Goal: Transaction & Acquisition: Book appointment/travel/reservation

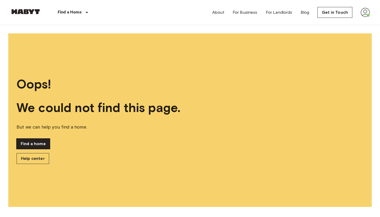
click at [35, 145] on link "Find a home" at bounding box center [33, 144] width 33 height 10
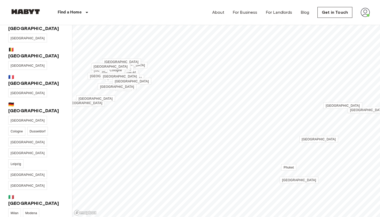
scroll to position [15, 0]
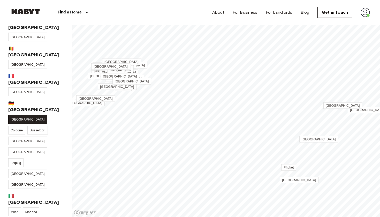
click at [12, 118] on span "[GEOGRAPHIC_DATA]" at bounding box center [28, 120] width 34 height 4
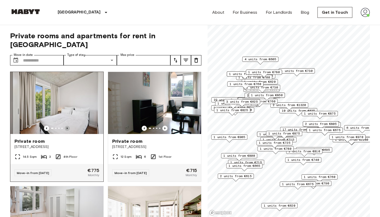
click at [69, 126] on icon "Previous image" at bounding box center [67, 128] width 5 height 5
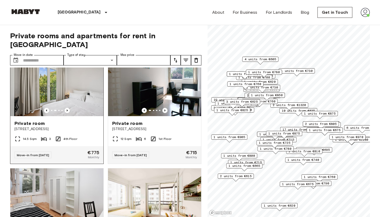
scroll to position [17, 0]
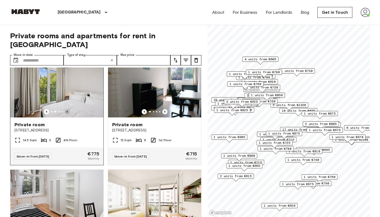
click at [67, 109] on icon "Previous image" at bounding box center [67, 111] width 5 height 5
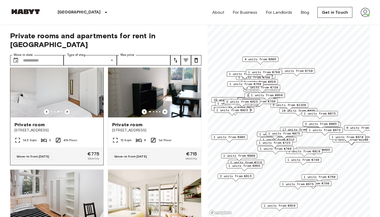
click at [67, 109] on icon "Previous image" at bounding box center [67, 111] width 5 height 5
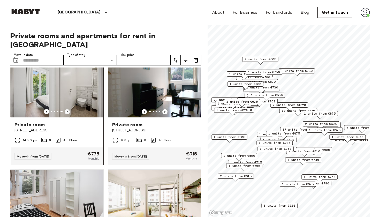
click at [67, 109] on icon "Previous image" at bounding box center [67, 111] width 5 height 5
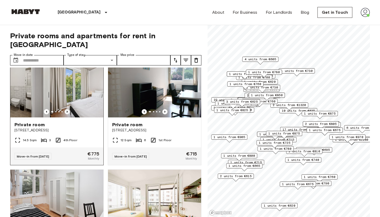
click at [67, 109] on icon "Previous image" at bounding box center [67, 111] width 5 height 5
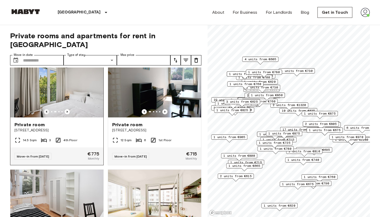
click at [47, 111] on icon "Previous image" at bounding box center [46, 112] width 1 height 2
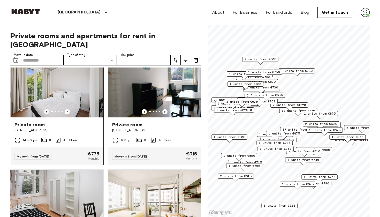
click at [47, 111] on icon "Previous image" at bounding box center [46, 112] width 1 height 2
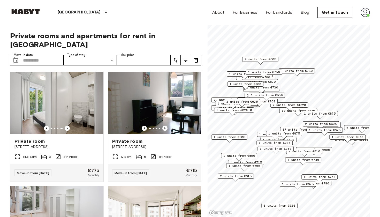
scroll to position [0, 0]
click at [39, 144] on span "[STREET_ADDRESS]" at bounding box center [56, 146] width 85 height 5
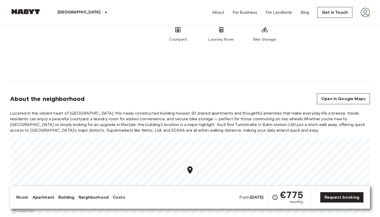
scroll to position [451, 0]
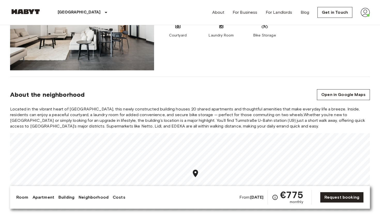
drag, startPoint x: 197, startPoint y: 172, endPoint x: 197, endPoint y: 154, distance: 17.9
click at [197, 170] on icon "Map marker" at bounding box center [195, 174] width 5 height 8
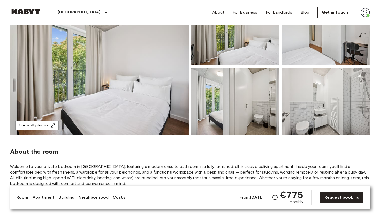
scroll to position [72, 0]
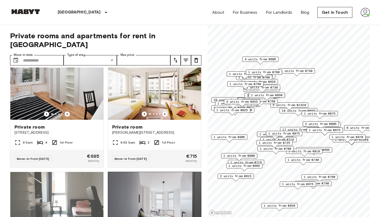
scroll to position [125, 0]
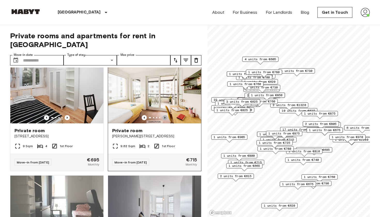
click at [164, 115] on icon "Previous image" at bounding box center [165, 117] width 5 height 5
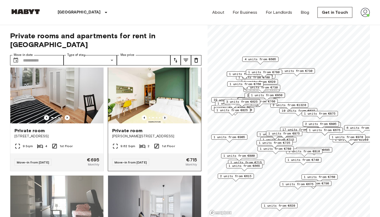
click at [164, 115] on icon "Previous image" at bounding box center [165, 117] width 5 height 5
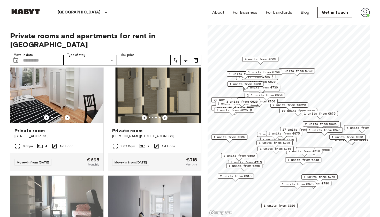
click at [144, 115] on icon "Previous image" at bounding box center [144, 117] width 5 height 5
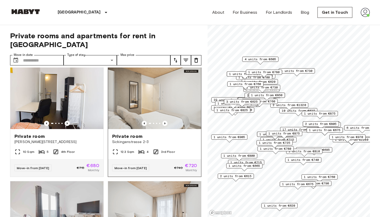
scroll to position [567, 0]
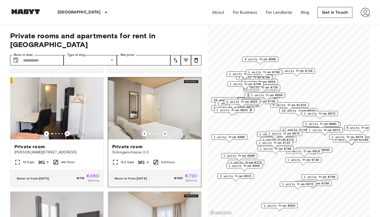
click at [165, 133] on icon "Previous image" at bounding box center [165, 134] width 1 height 2
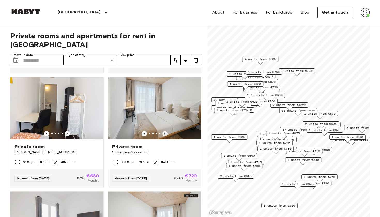
click at [165, 133] on icon "Previous image" at bounding box center [165, 134] width 1 height 2
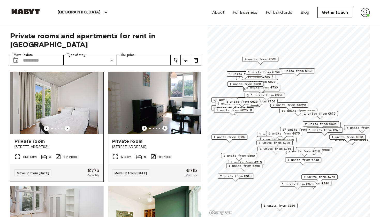
scroll to position [0, 0]
click at [67, 126] on icon "Previous image" at bounding box center [67, 128] width 5 height 5
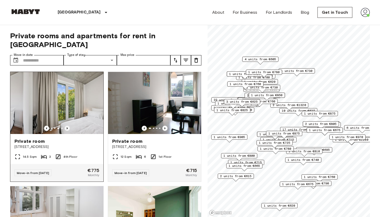
click at [67, 126] on icon "Previous image" at bounding box center [67, 128] width 5 height 5
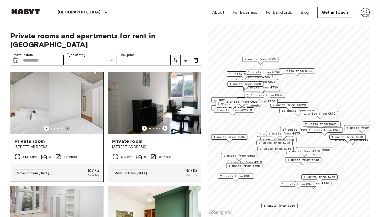
click at [67, 126] on icon "Previous image" at bounding box center [67, 128] width 5 height 5
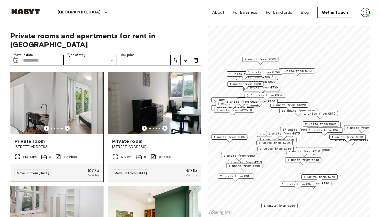
click at [67, 126] on icon "Previous image" at bounding box center [67, 128] width 5 height 5
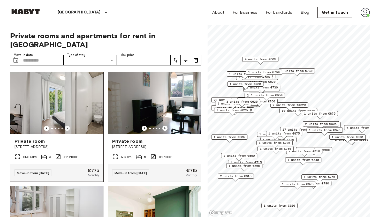
click at [67, 126] on icon "Previous image" at bounding box center [67, 128] width 5 height 5
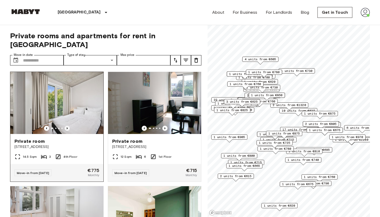
click at [67, 126] on icon "Previous image" at bounding box center [67, 128] width 5 height 5
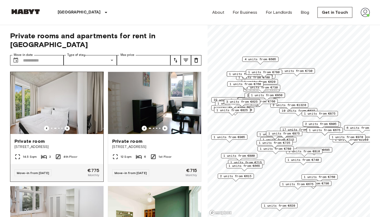
click at [67, 126] on icon "Previous image" at bounding box center [67, 128] width 5 height 5
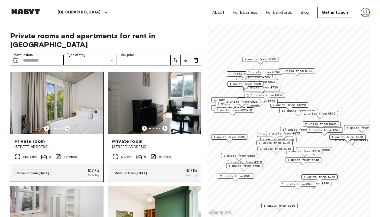
click at [67, 126] on icon "Previous image" at bounding box center [67, 128] width 5 height 5
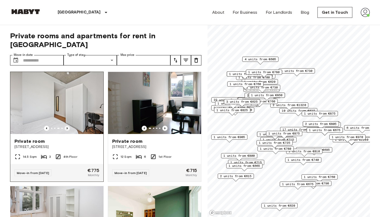
click at [67, 126] on icon "Previous image" at bounding box center [67, 128] width 5 height 5
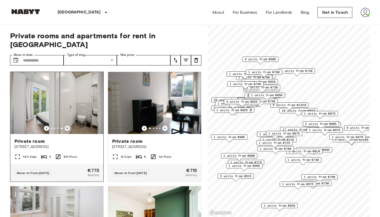
click at [67, 126] on icon "Previous image" at bounding box center [67, 128] width 5 height 5
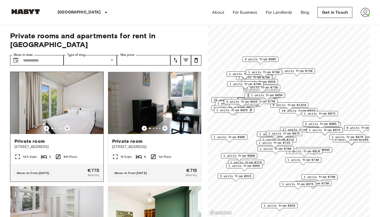
click at [67, 126] on icon "Previous image" at bounding box center [67, 128] width 5 height 5
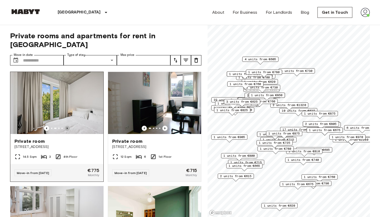
click at [67, 126] on icon "Previous image" at bounding box center [67, 128] width 5 height 5
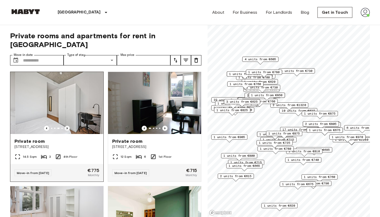
click at [67, 126] on icon "Previous image" at bounding box center [67, 128] width 5 height 5
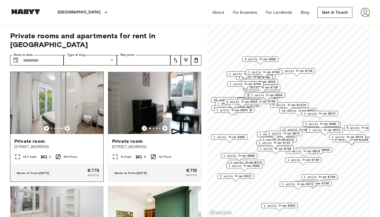
click at [67, 126] on icon "Previous image" at bounding box center [67, 128] width 5 height 5
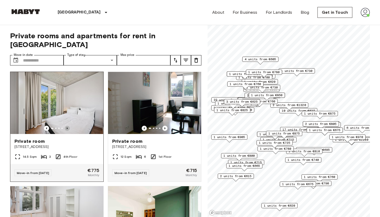
click at [67, 126] on icon "Previous image" at bounding box center [67, 128] width 5 height 5
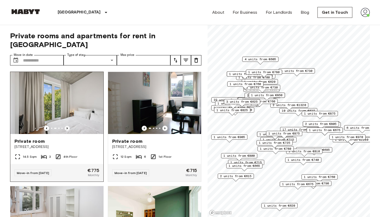
click at [67, 126] on icon "Previous image" at bounding box center [67, 128] width 5 height 5
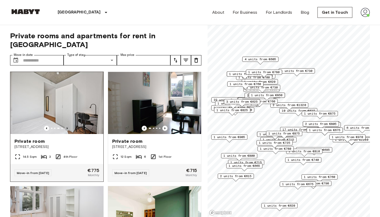
click at [67, 126] on icon "Previous image" at bounding box center [67, 128] width 5 height 5
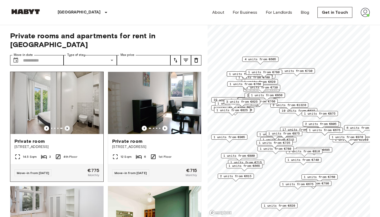
click at [67, 126] on icon "Previous image" at bounding box center [67, 128] width 5 height 5
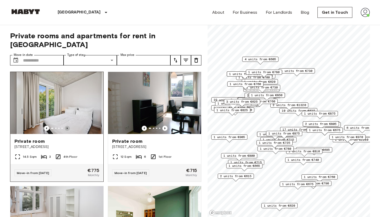
click at [67, 126] on icon "Previous image" at bounding box center [67, 128] width 5 height 5
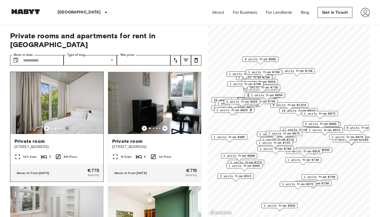
click at [67, 126] on icon "Previous image" at bounding box center [67, 128] width 5 height 5
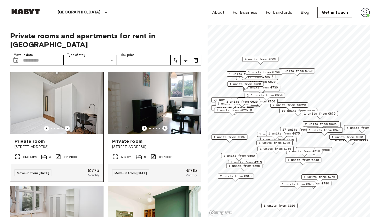
click at [35, 138] on span "Private room" at bounding box center [29, 141] width 30 height 6
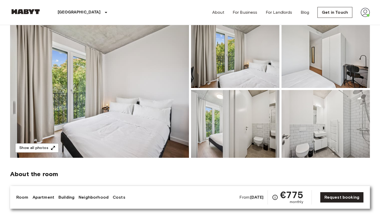
scroll to position [40, 0]
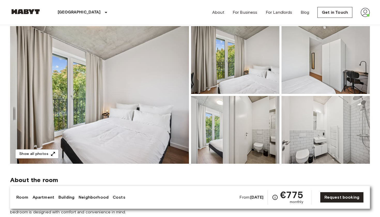
click at [130, 122] on img at bounding box center [99, 95] width 179 height 138
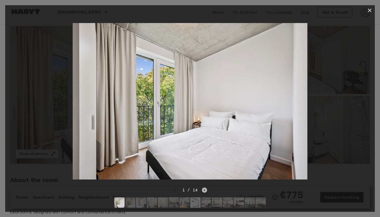
click at [204, 189] on icon "Next image" at bounding box center [204, 190] width 5 height 5
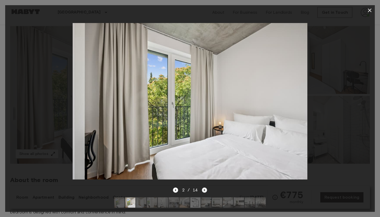
click at [204, 189] on icon "Next image" at bounding box center [204, 190] width 5 height 5
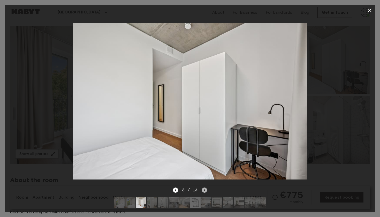
click at [204, 189] on icon "Next image" at bounding box center [204, 190] width 5 height 5
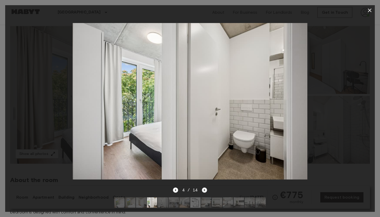
click at [204, 189] on icon "Next image" at bounding box center [204, 190] width 5 height 5
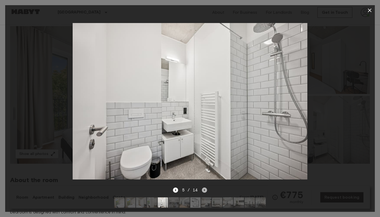
click at [204, 189] on icon "Next image" at bounding box center [204, 190] width 5 height 5
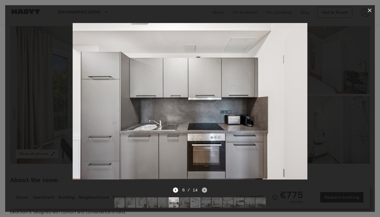
click at [204, 189] on icon "Next image" at bounding box center [204, 190] width 5 height 5
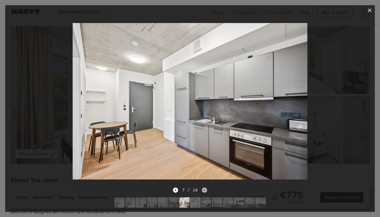
click at [204, 189] on icon "Next image" at bounding box center [204, 190] width 5 height 5
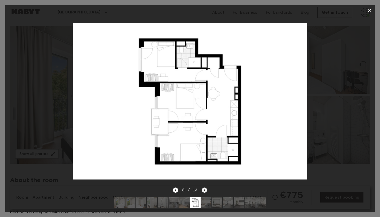
click at [205, 190] on icon "Next image" at bounding box center [204, 190] width 5 height 5
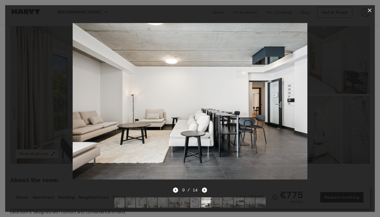
click at [205, 192] on icon "Next image" at bounding box center [204, 190] width 5 height 5
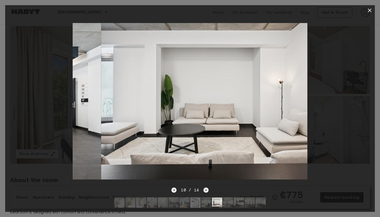
click at [205, 192] on icon "Next image" at bounding box center [206, 190] width 5 height 5
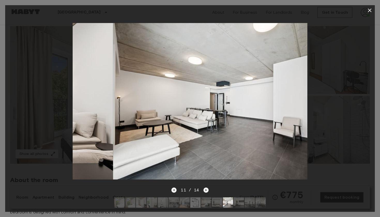
click at [205, 192] on icon "Next image" at bounding box center [206, 190] width 5 height 5
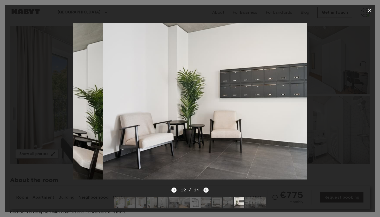
click at [205, 192] on icon "Next image" at bounding box center [206, 190] width 5 height 5
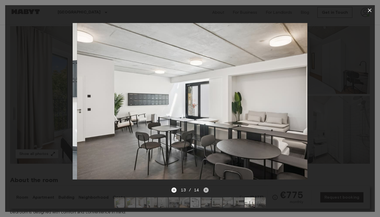
click at [205, 192] on icon "Next image" at bounding box center [206, 190] width 5 height 5
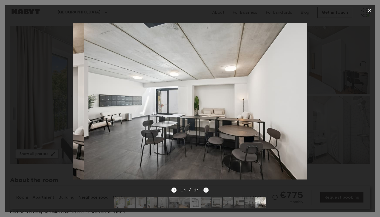
click at [205, 192] on div "14 / 14" at bounding box center [190, 190] width 37 height 6
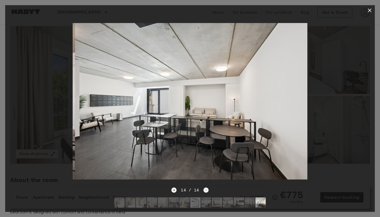
click at [205, 192] on div "14 / 14" at bounding box center [190, 190] width 37 height 6
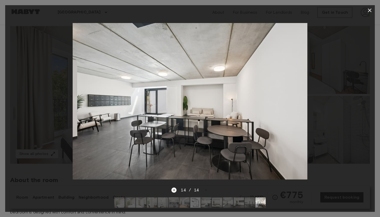
click at [372, 11] on icon "button" at bounding box center [370, 10] width 6 height 6
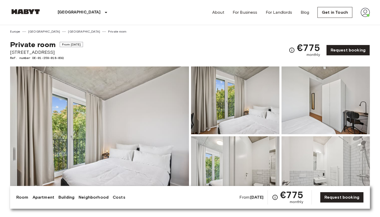
scroll to position [0, 0]
drag, startPoint x: 60, startPoint y: 46, endPoint x: 9, endPoint y: 47, distance: 50.2
click at [47, 53] on span "[STREET_ADDRESS]" at bounding box center [46, 52] width 73 height 7
drag, startPoint x: 46, startPoint y: 52, endPoint x: 9, endPoint y: 51, distance: 37.0
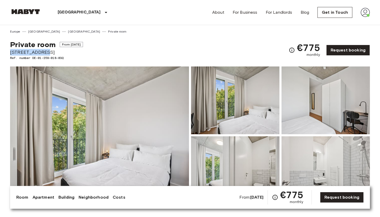
copy span "[STREET_ADDRESS]"
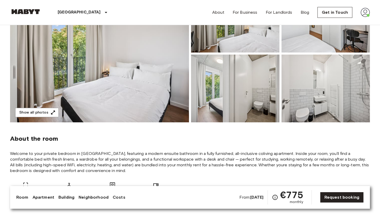
scroll to position [89, 0]
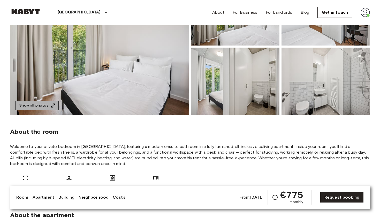
click at [42, 110] on button "Show all photos" at bounding box center [36, 106] width 43 height 10
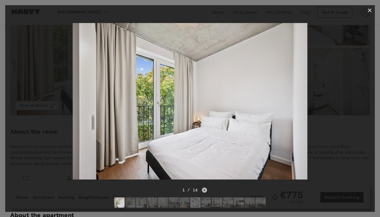
click at [206, 190] on icon "Next image" at bounding box center [204, 190] width 5 height 5
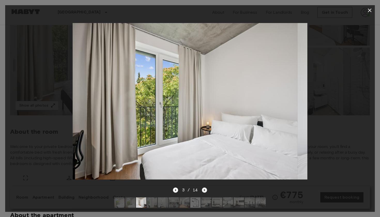
click at [206, 190] on icon "Next image" at bounding box center [204, 190] width 5 height 5
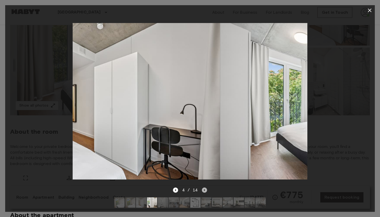
click at [206, 190] on icon "Next image" at bounding box center [204, 190] width 5 height 5
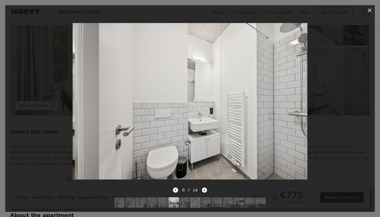
click at [206, 190] on icon "Next image" at bounding box center [204, 190] width 5 height 5
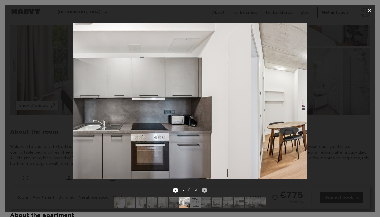
click at [206, 190] on icon "Next image" at bounding box center [204, 190] width 5 height 5
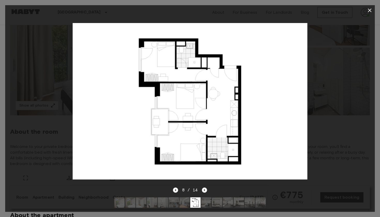
click at [371, 9] on icon "button" at bounding box center [370, 10] width 6 height 6
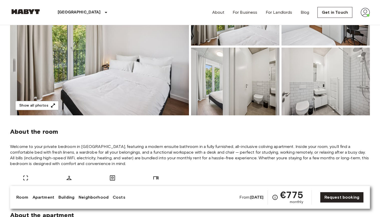
click at [133, 73] on img at bounding box center [99, 47] width 179 height 138
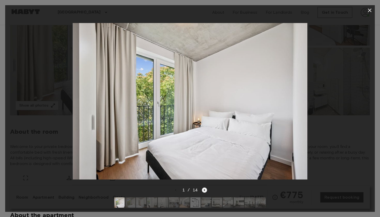
click at [206, 190] on icon "Next image" at bounding box center [204, 190] width 5 height 5
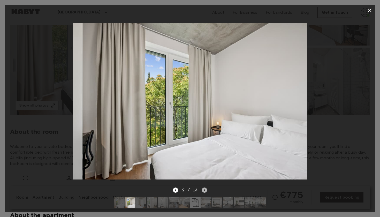
click at [206, 190] on icon "Next image" at bounding box center [204, 190] width 5 height 5
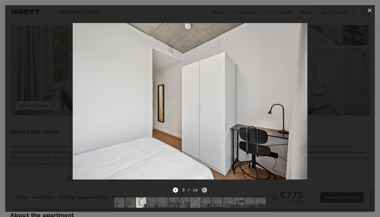
click at [206, 190] on icon "Next image" at bounding box center [204, 190] width 5 height 5
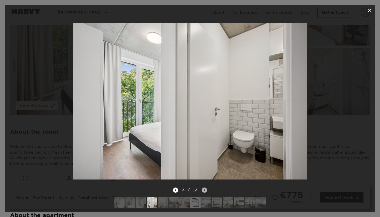
click at [206, 190] on icon "Next image" at bounding box center [204, 190] width 5 height 5
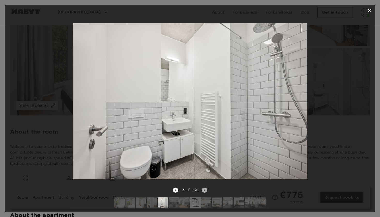
click at [206, 190] on icon "Next image" at bounding box center [204, 190] width 5 height 5
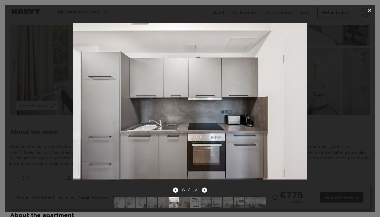
click at [206, 190] on icon "Next image" at bounding box center [204, 190] width 5 height 5
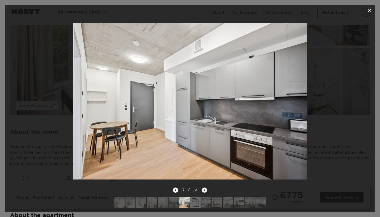
click at [206, 190] on icon "Next image" at bounding box center [204, 190] width 5 height 5
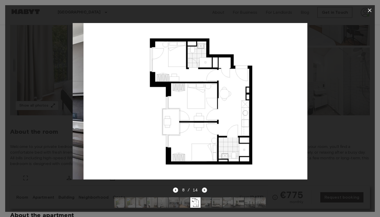
click at [206, 190] on icon "Next image" at bounding box center [204, 190] width 5 height 5
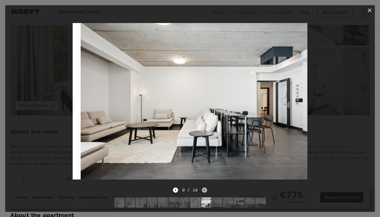
click at [206, 190] on icon "Next image" at bounding box center [204, 190] width 5 height 5
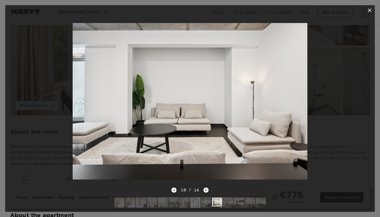
click at [205, 191] on icon "Next image" at bounding box center [206, 190] width 5 height 5
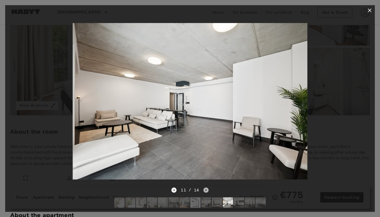
click at [205, 191] on icon "Next image" at bounding box center [206, 190] width 5 height 5
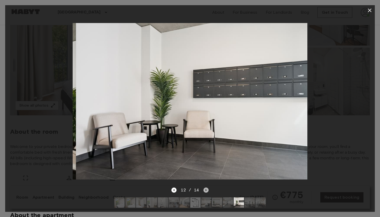
click at [205, 191] on icon "Next image" at bounding box center [206, 190] width 5 height 5
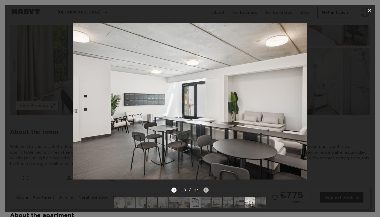
click at [205, 191] on icon "Next image" at bounding box center [206, 190] width 5 height 5
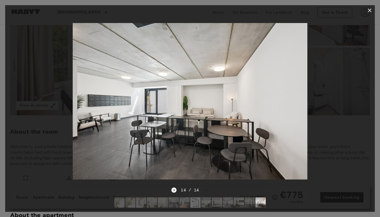
click at [370, 14] on button "button" at bounding box center [370, 10] width 10 height 10
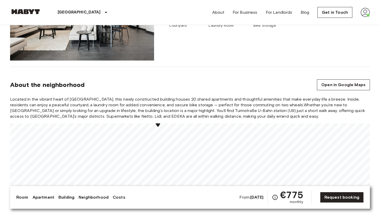
scroll to position [468, 0]
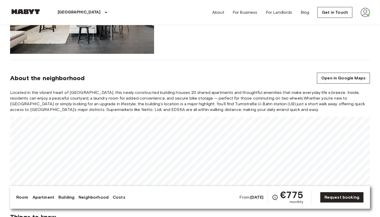
click at [173, 112] on div "Located in the vibrant heart of Moabit, this newly constructed building houses …" at bounding box center [190, 142] width 360 height 105
click at [177, 101] on div "Located in the vibrant heart of Moabit, this newly constructed building houses …" at bounding box center [190, 142] width 360 height 105
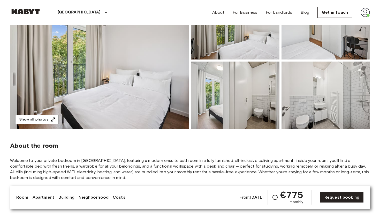
scroll to position [75, 0]
click at [52, 118] on icon "button" at bounding box center [52, 119] width 5 height 5
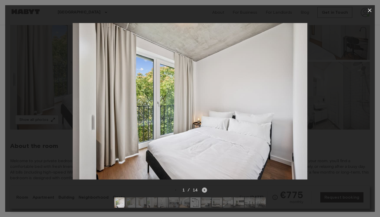
click at [204, 190] on icon "Next image" at bounding box center [204, 190] width 5 height 5
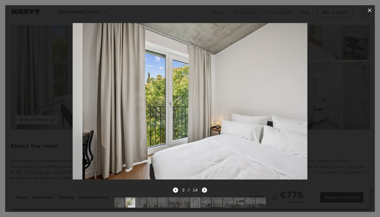
click at [204, 192] on icon "Next image" at bounding box center [204, 190] width 5 height 5
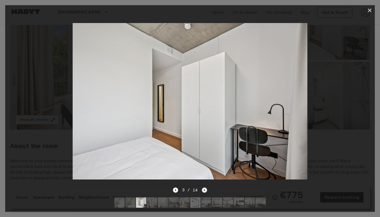
click at [204, 192] on icon "Next image" at bounding box center [204, 190] width 5 height 5
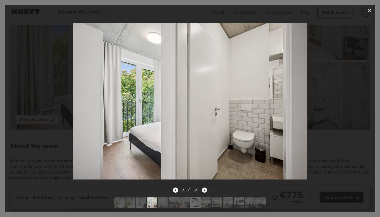
click at [205, 189] on icon "Next image" at bounding box center [204, 190] width 5 height 5
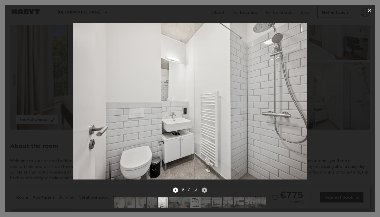
click at [205, 189] on icon "Next image" at bounding box center [204, 190] width 5 height 5
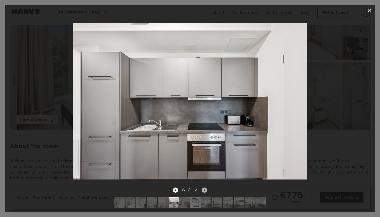
click at [205, 189] on icon "Next image" at bounding box center [204, 190] width 5 height 5
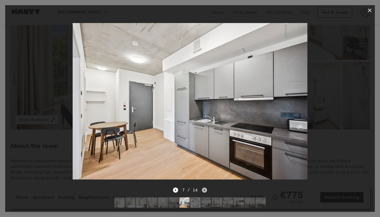
click at [205, 191] on icon "Next image" at bounding box center [204, 190] width 5 height 5
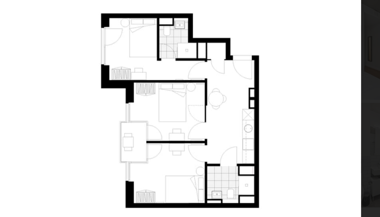
scroll to position [31, 0]
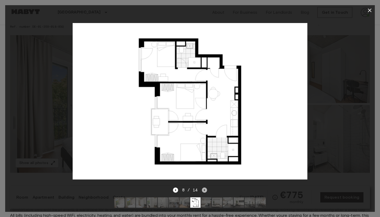
click at [205, 191] on icon "Next image" at bounding box center [204, 190] width 5 height 5
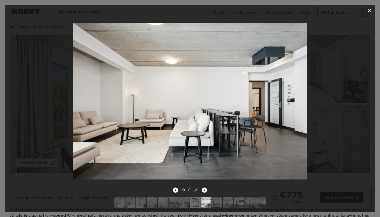
click at [205, 191] on icon "Next image" at bounding box center [204, 190] width 5 height 5
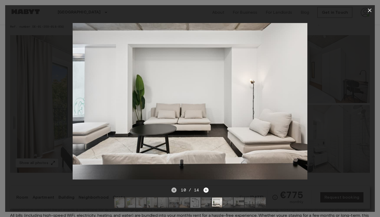
click at [174, 191] on icon "Previous image" at bounding box center [174, 190] width 5 height 5
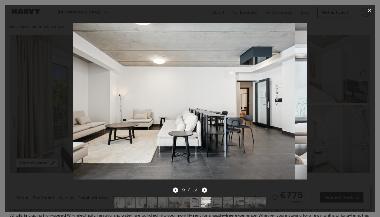
click at [205, 191] on icon "Next image" at bounding box center [204, 190] width 5 height 5
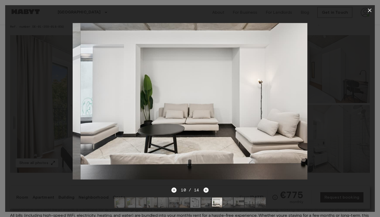
click at [205, 191] on icon "Next image" at bounding box center [206, 190] width 5 height 5
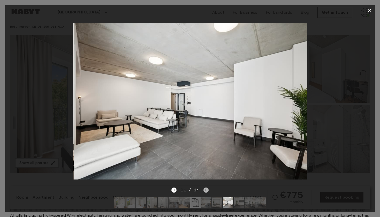
click at [205, 191] on icon "Next image" at bounding box center [206, 190] width 5 height 5
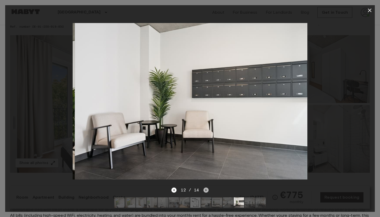
click at [205, 191] on icon "Next image" at bounding box center [206, 190] width 5 height 5
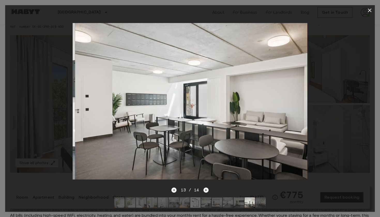
click at [205, 191] on icon "Next image" at bounding box center [206, 190] width 5 height 5
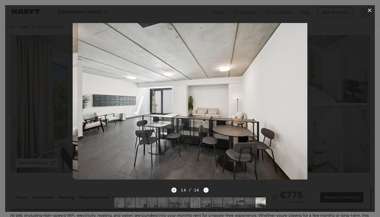
click at [205, 191] on div "14 / 14" at bounding box center [190, 190] width 37 height 6
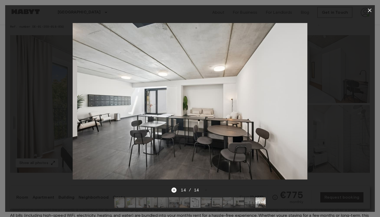
click at [372, 11] on icon "button" at bounding box center [370, 10] width 6 height 6
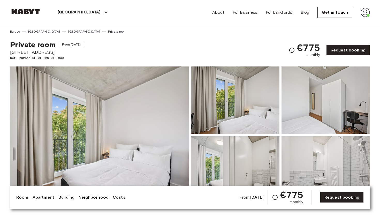
scroll to position [0, 0]
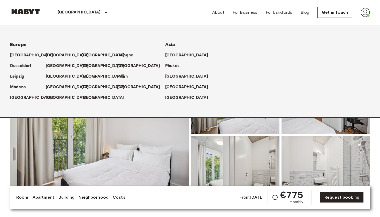
click at [65, 14] on p "[GEOGRAPHIC_DATA]" at bounding box center [79, 12] width 43 height 6
click at [55, 54] on p "[GEOGRAPHIC_DATA]" at bounding box center [68, 55] width 43 height 6
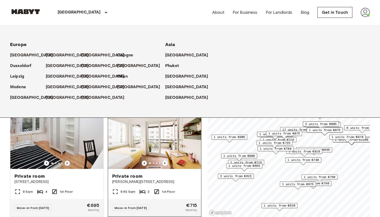
scroll to position [83, 0]
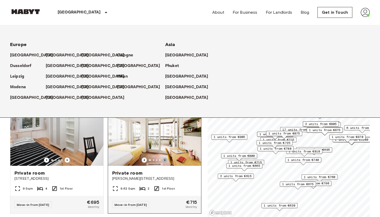
click at [164, 158] on icon "Previous image" at bounding box center [165, 160] width 5 height 5
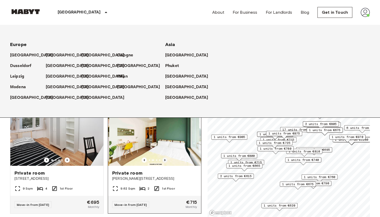
click at [164, 158] on icon "Previous image" at bounding box center [165, 160] width 5 height 5
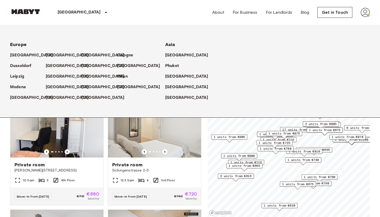
scroll to position [549, 0]
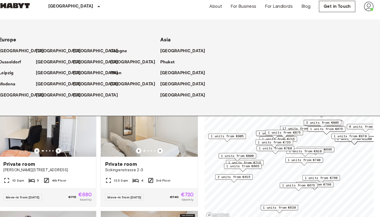
click at [193, 143] on div "Private rooms and apartments for rent in Berlin Move-in date ​ Move-in date Typ…" at bounding box center [190, 121] width 360 height 192
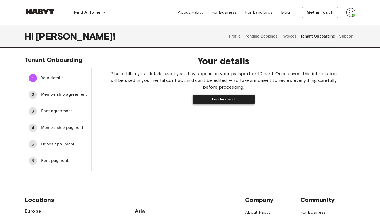
click at [225, 99] on button "I understand" at bounding box center [224, 100] width 62 height 10
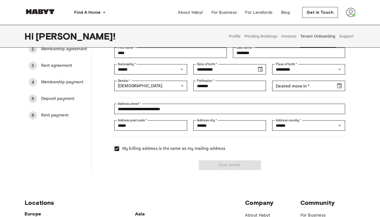
scroll to position [50, 0]
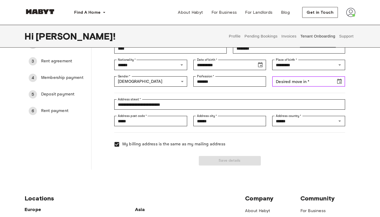
click at [289, 82] on input "Desired move in   *" at bounding box center [303, 81] width 60 height 10
click at [339, 79] on icon "Choose date" at bounding box center [340, 81] width 5 height 5
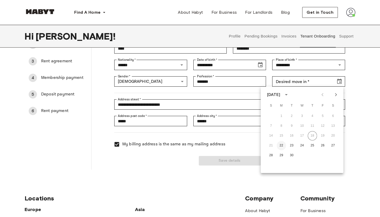
click at [282, 144] on button "22" at bounding box center [281, 145] width 9 height 9
type input "**********"
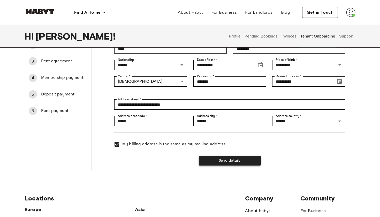
click at [233, 161] on button "Save details" at bounding box center [230, 161] width 62 height 10
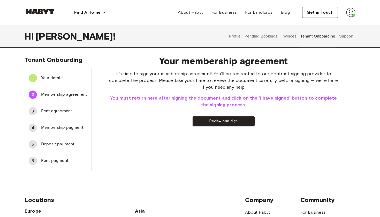
scroll to position [0, 0]
click at [222, 121] on button "Review and sign" at bounding box center [224, 121] width 62 height 10
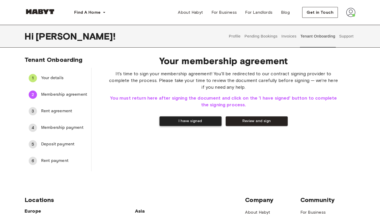
click at [195, 123] on button "I have signed" at bounding box center [191, 121] width 62 height 10
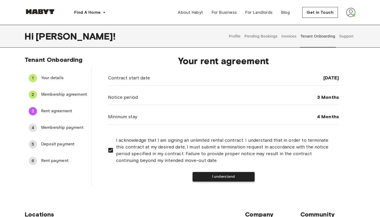
click at [208, 175] on button "I understand" at bounding box center [224, 177] width 62 height 10
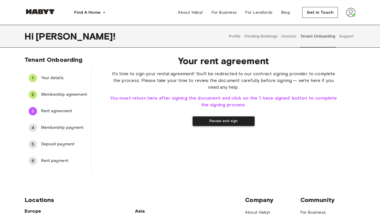
click at [214, 124] on button "Review and sign" at bounding box center [224, 121] width 62 height 10
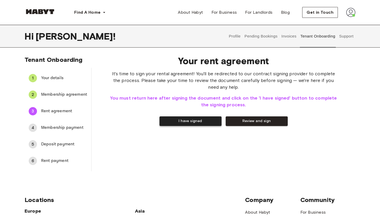
click at [188, 120] on button "I have signed" at bounding box center [191, 121] width 62 height 10
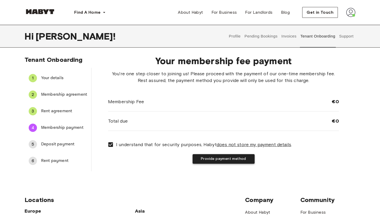
click at [211, 159] on button "Provide payment method" at bounding box center [224, 159] width 62 height 10
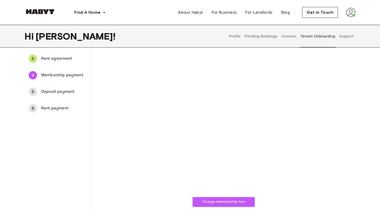
scroll to position [54, 0]
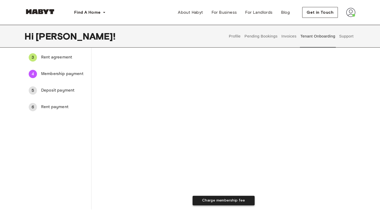
click at [207, 199] on button "Charge membership fee" at bounding box center [224, 201] width 62 height 10
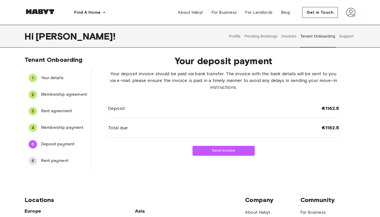
scroll to position [0, 0]
click at [229, 151] on button "Send invoice" at bounding box center [224, 151] width 62 height 10
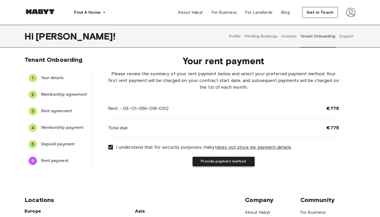
click at [207, 163] on button "Provide payment method" at bounding box center [224, 162] width 62 height 10
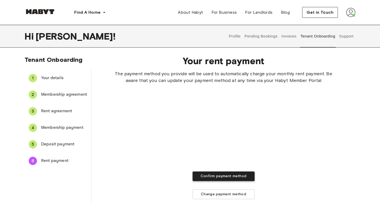
click at [217, 179] on button "Confirm payment method" at bounding box center [224, 177] width 62 height 10
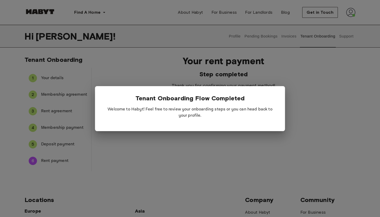
click at [212, 135] on div at bounding box center [190, 108] width 380 height 217
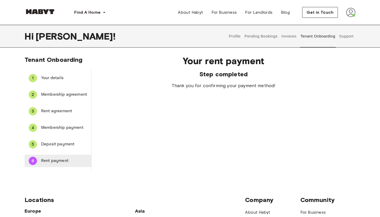
click at [54, 162] on span "Rent payment" at bounding box center [64, 161] width 46 height 6
click at [268, 35] on button "Pending Bookings" at bounding box center [261, 36] width 34 height 23
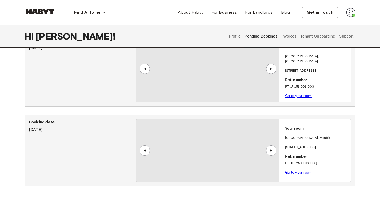
scroll to position [24, 0]
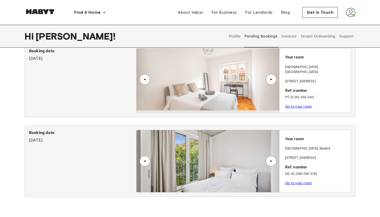
click at [272, 159] on div "▲" at bounding box center [271, 160] width 5 height 3
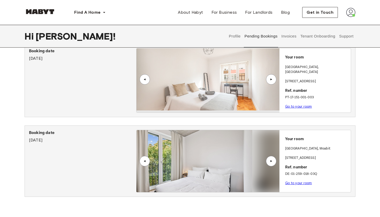
click at [272, 159] on div "▲" at bounding box center [271, 160] width 5 height 3
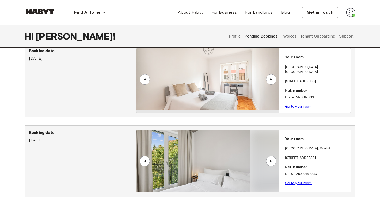
click at [272, 159] on div "▲" at bounding box center [271, 160] width 5 height 3
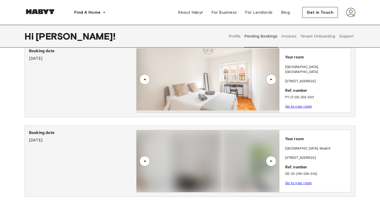
click at [272, 159] on div "▲" at bounding box center [271, 160] width 5 height 3
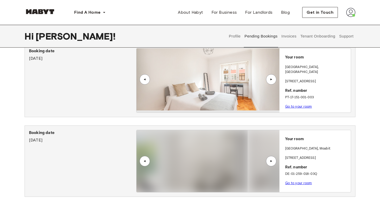
click at [272, 159] on div "▲" at bounding box center [271, 160] width 5 height 3
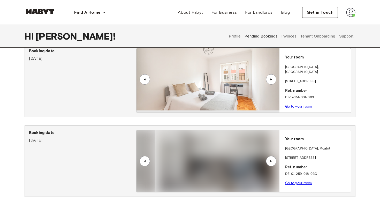
click at [272, 159] on div "▲" at bounding box center [271, 160] width 5 height 3
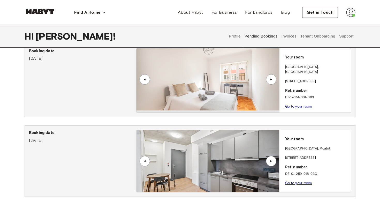
click at [271, 80] on div "▲" at bounding box center [271, 79] width 5 height 3
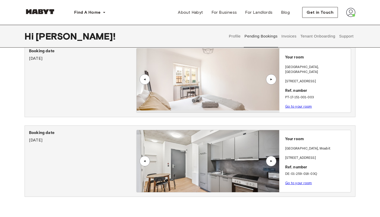
click at [272, 78] on div "▲" at bounding box center [271, 79] width 5 height 3
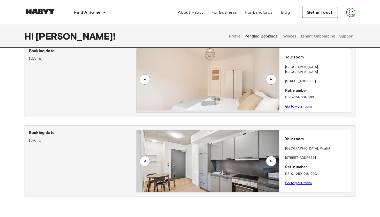
click at [272, 161] on div "▲" at bounding box center [271, 160] width 5 height 3
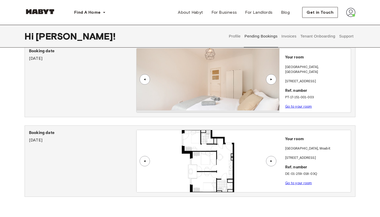
click at [272, 161] on div "▲" at bounding box center [271, 160] width 5 height 3
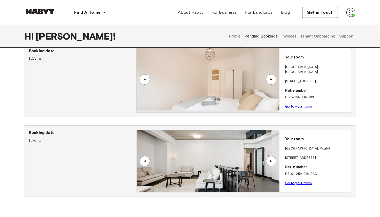
click at [272, 161] on div "▲" at bounding box center [271, 160] width 5 height 3
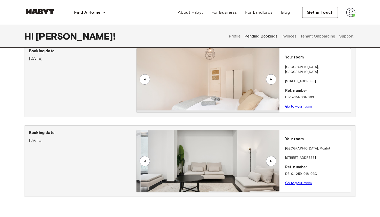
click at [272, 161] on div "▲" at bounding box center [271, 160] width 5 height 3
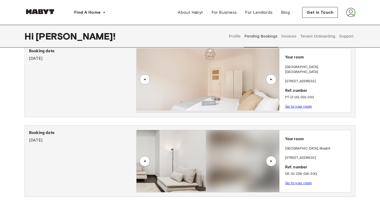
click at [272, 161] on div "▲" at bounding box center [271, 160] width 5 height 3
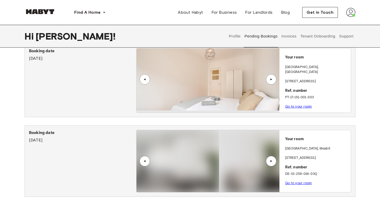
click at [272, 161] on div "▲" at bounding box center [271, 160] width 5 height 3
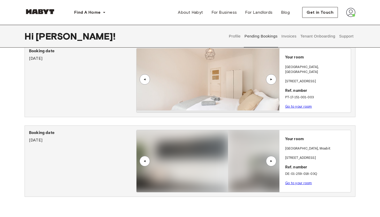
click at [272, 161] on div "▲" at bounding box center [271, 160] width 5 height 3
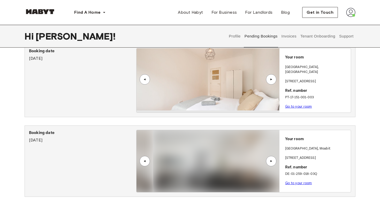
click at [272, 161] on div "▲" at bounding box center [271, 160] width 5 height 3
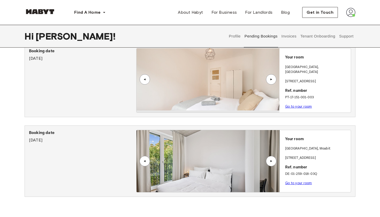
click at [272, 161] on div "▲" at bounding box center [271, 160] width 5 height 3
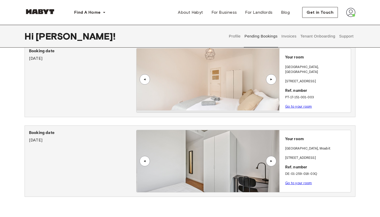
click at [272, 161] on div "▲" at bounding box center [271, 160] width 5 height 3
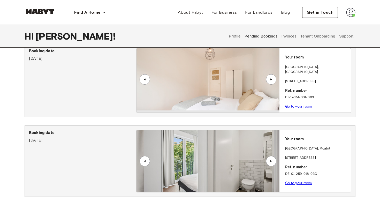
click at [272, 161] on div "▲" at bounding box center [271, 160] width 5 height 3
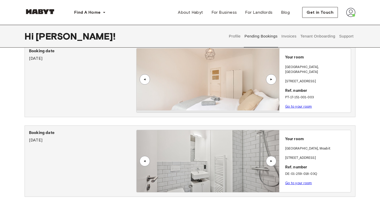
click at [272, 161] on div "▲" at bounding box center [271, 160] width 5 height 3
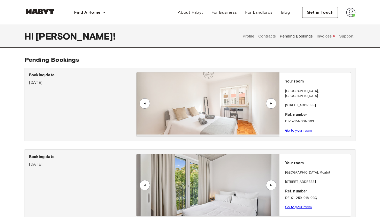
click at [325, 36] on button "Invoices" at bounding box center [326, 36] width 20 height 23
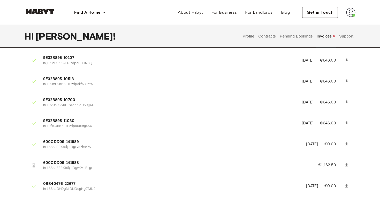
scroll to position [145, 0]
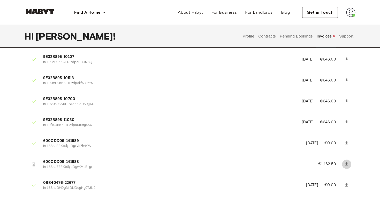
click at [346, 162] on icon at bounding box center [347, 164] width 5 height 5
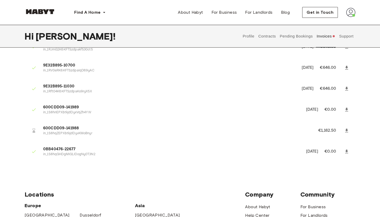
scroll to position [177, 0]
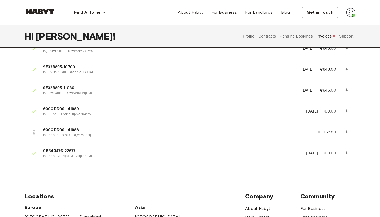
click at [330, 133] on li "600CDD09-141988 in_1S8hqZEPXbtkjdDyvKMoBnyr €1,162.50" at bounding box center [190, 133] width 331 height 18
click at [301, 38] on button "Pending Bookings" at bounding box center [297, 36] width 34 height 23
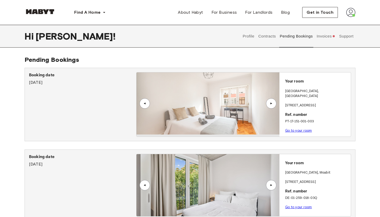
click at [346, 36] on button "Support" at bounding box center [347, 36] width 16 height 23
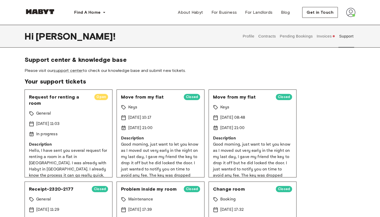
click at [272, 36] on button "Contracts" at bounding box center [267, 36] width 19 height 23
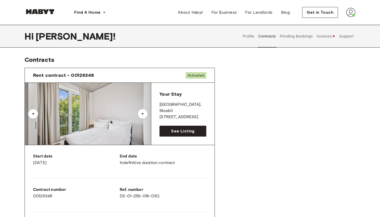
click at [329, 39] on button "Invoices" at bounding box center [326, 36] width 20 height 23
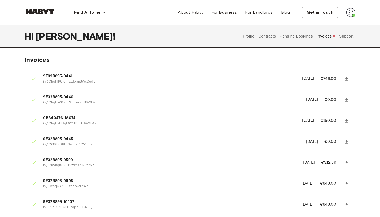
scroll to position [42, 0]
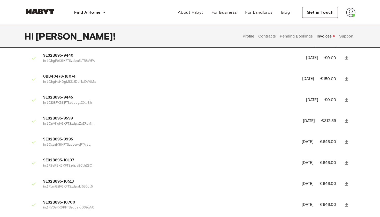
click at [293, 34] on button "Pending Bookings" at bounding box center [297, 36] width 34 height 23
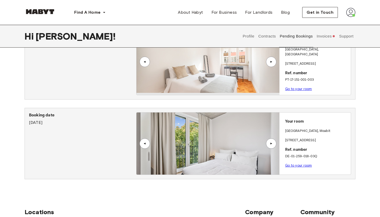
scroll to position [41, 0]
